Goal: Transaction & Acquisition: Obtain resource

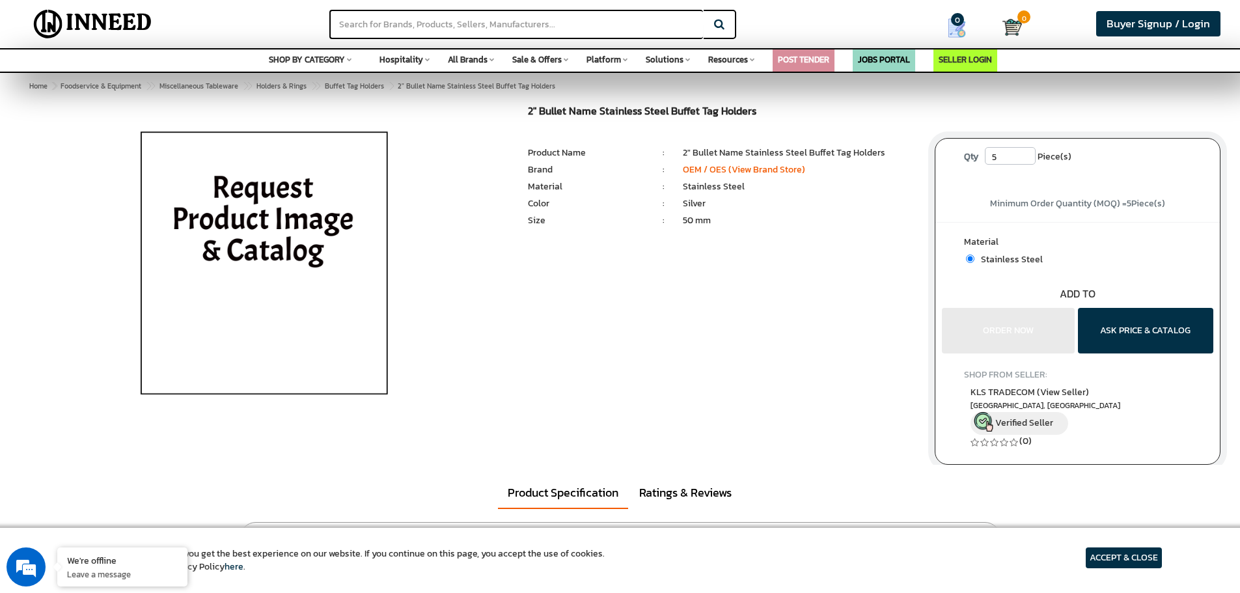
click at [1017, 145] on div "Price of 5 Piece(s) ₹ 330.00 (tax excl.) Qty 5 Piece(s)" at bounding box center [1077, 163] width 284 height 48
click at [1002, 160] on input "5" at bounding box center [1010, 156] width 51 height 18
type input "50"
click at [1124, 337] on button "ASK PRICE & CATALOG" at bounding box center [1145, 331] width 135 height 46
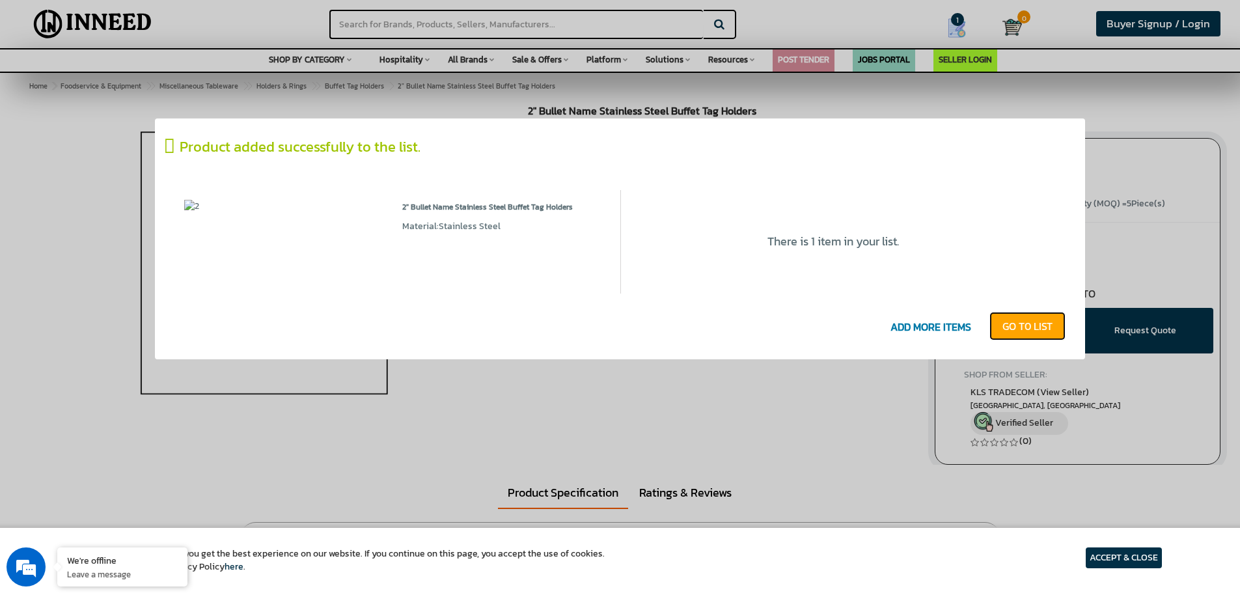
click at [1015, 330] on link "GO T0 LIST" at bounding box center [1027, 326] width 76 height 29
click at [911, 329] on span "ADD MORE ITEMS" at bounding box center [931, 327] width 94 height 27
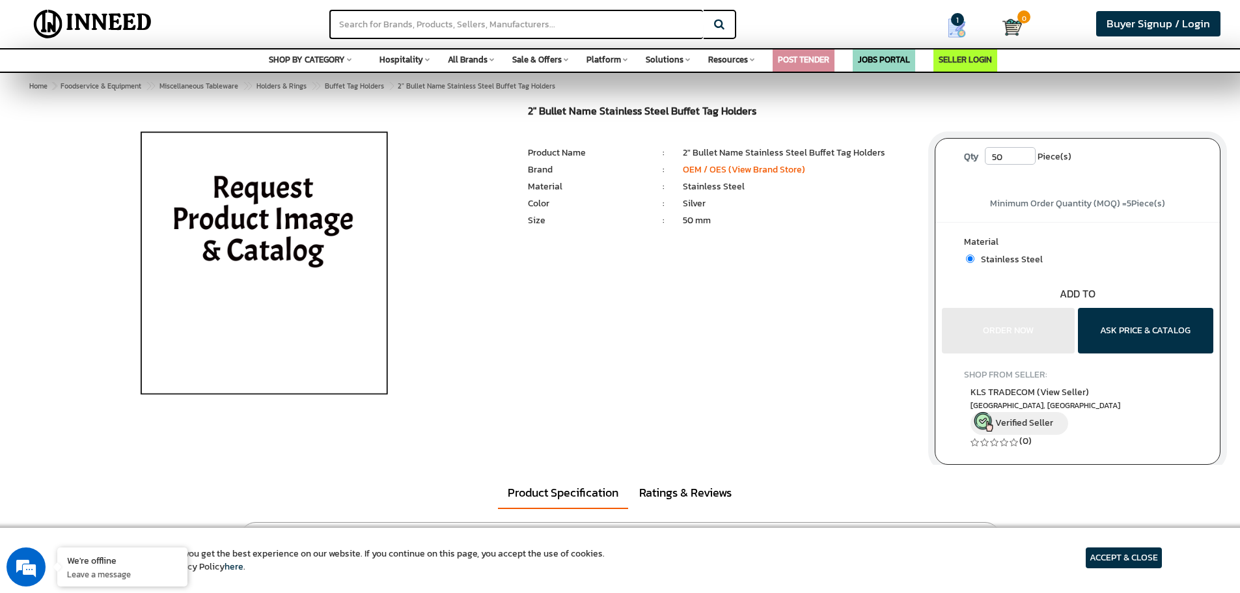
click at [1050, 199] on span "Minimum Order Quantity (MOQ) = 5 Piece(s)" at bounding box center [1077, 204] width 175 height 14
click at [1181, 455] on div "SHOP FROM SELLER: KLS TRADECOM (View Seller) [GEOGRAPHIC_DATA], [GEOGRAPHIC_DAT…" at bounding box center [1077, 406] width 227 height 107
click at [1180, 357] on div "SHOP FROM SELLER: KLS TRADECOM (View Seller) [GEOGRAPHIC_DATA], [GEOGRAPHIC_DAT…" at bounding box center [1077, 406] width 227 height 107
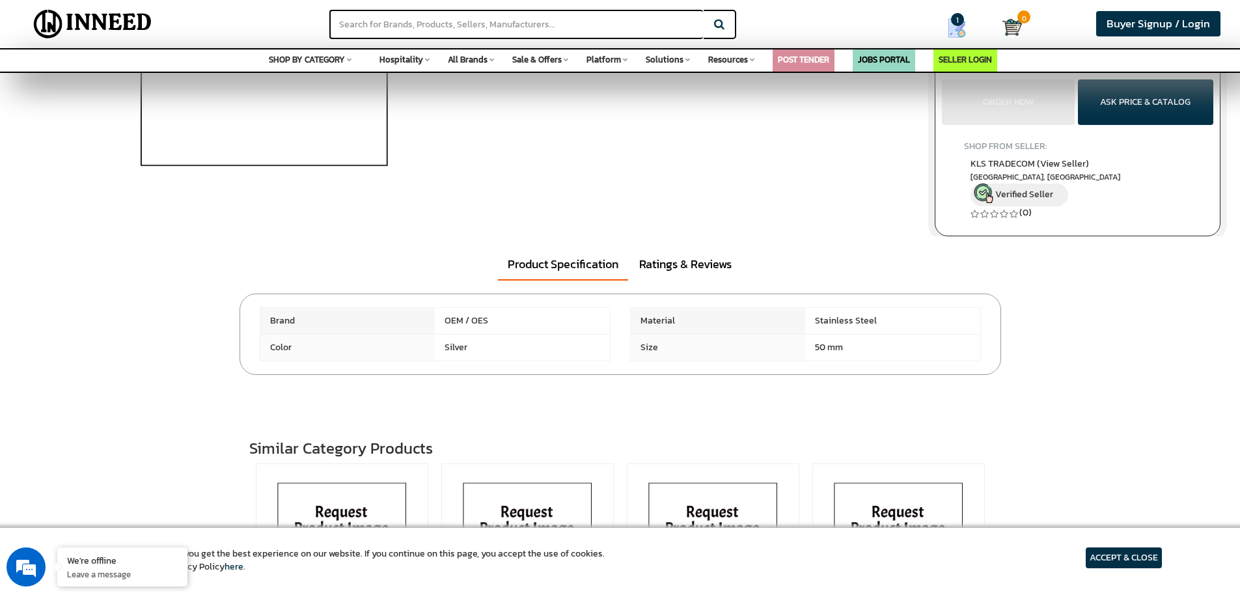
scroll to position [260, 0]
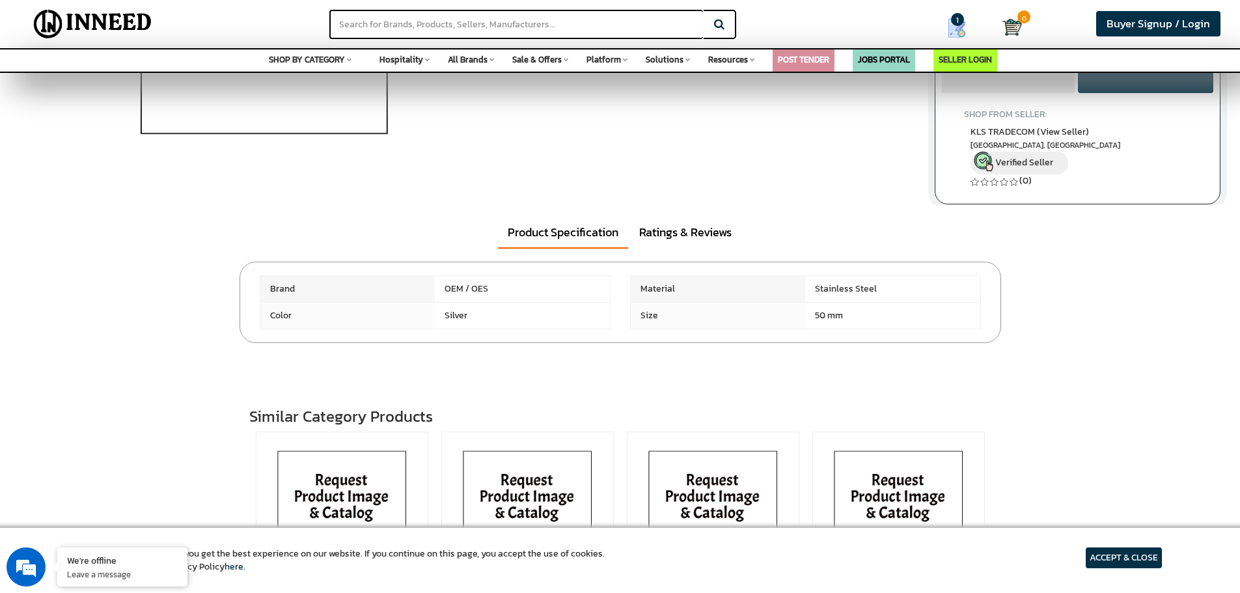
click at [881, 325] on span "50 mm" at bounding box center [892, 316] width 175 height 26
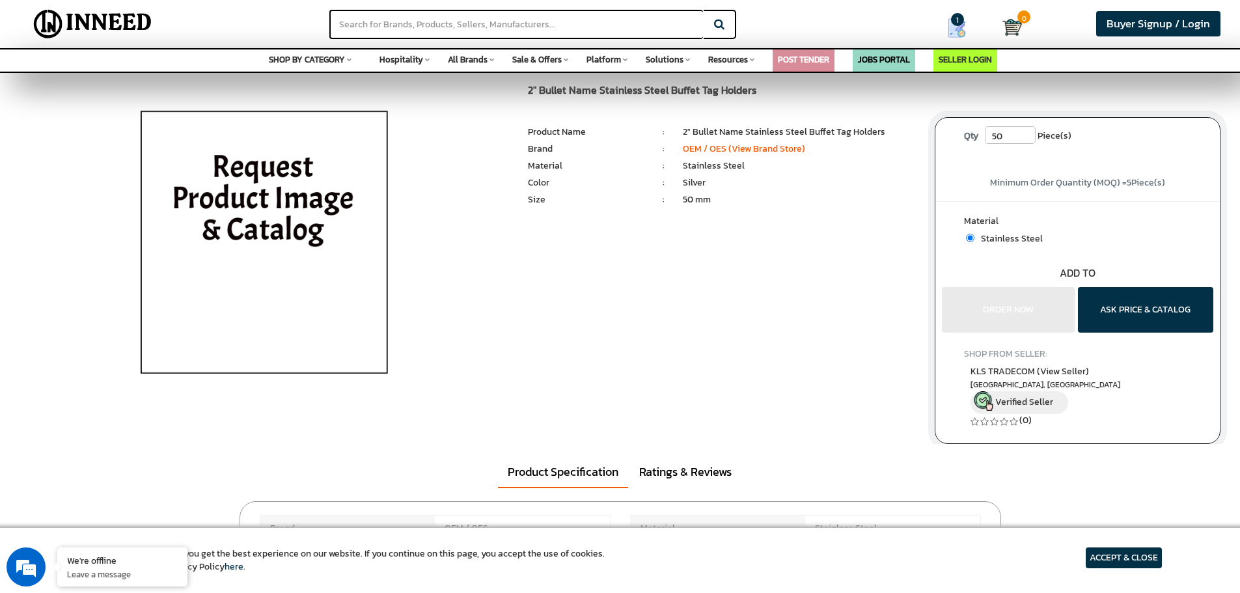
scroll to position [0, 0]
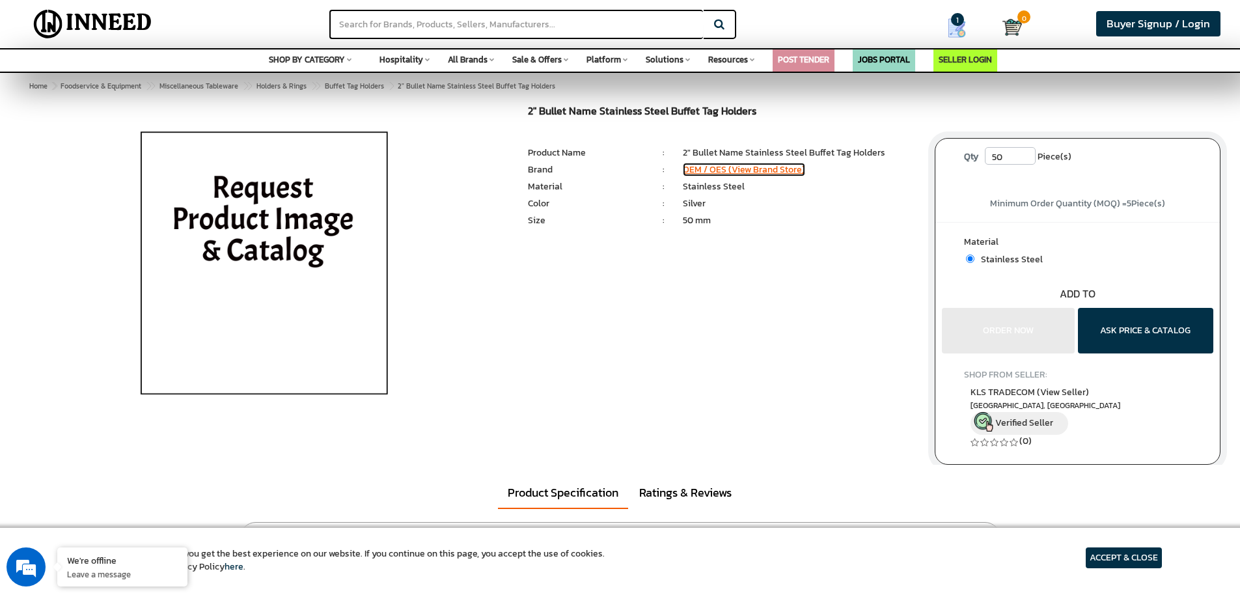
click at [744, 171] on link "OEM / OES (View Brand Store)" at bounding box center [744, 170] width 122 height 14
